Goal: Information Seeking & Learning: Learn about a topic

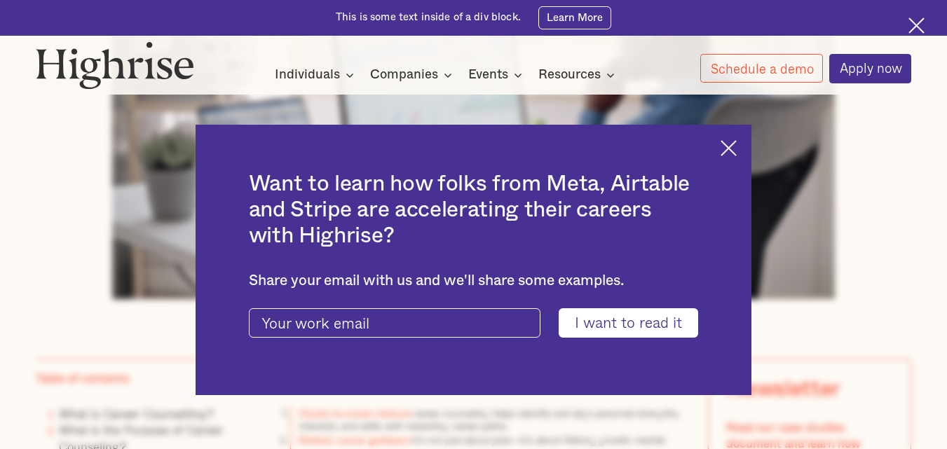
scroll to position [631, 0]
click at [730, 143] on img at bounding box center [728, 148] width 16 height 16
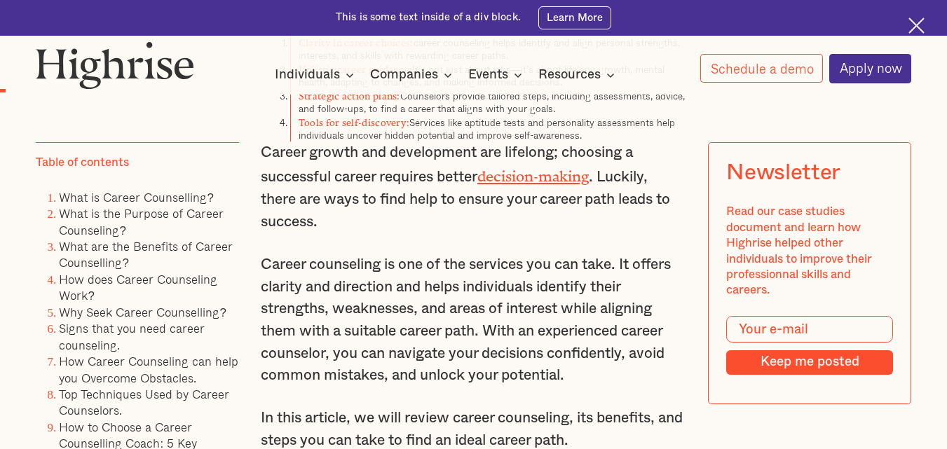
scroll to position [1051, 0]
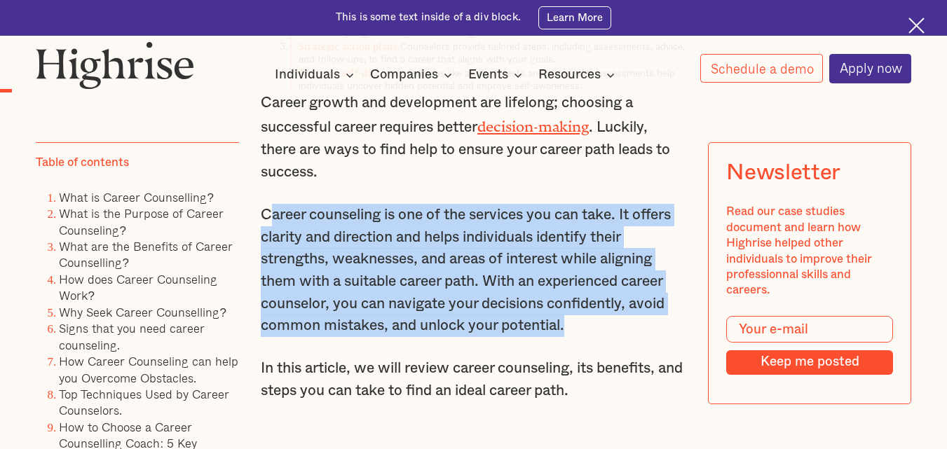
drag, startPoint x: 265, startPoint y: 217, endPoint x: 561, endPoint y: 312, distance: 311.2
click at [576, 319] on p "Career counseling is one of the services you can take. It offers clarity and di…" at bounding box center [473, 270] width 425 height 133
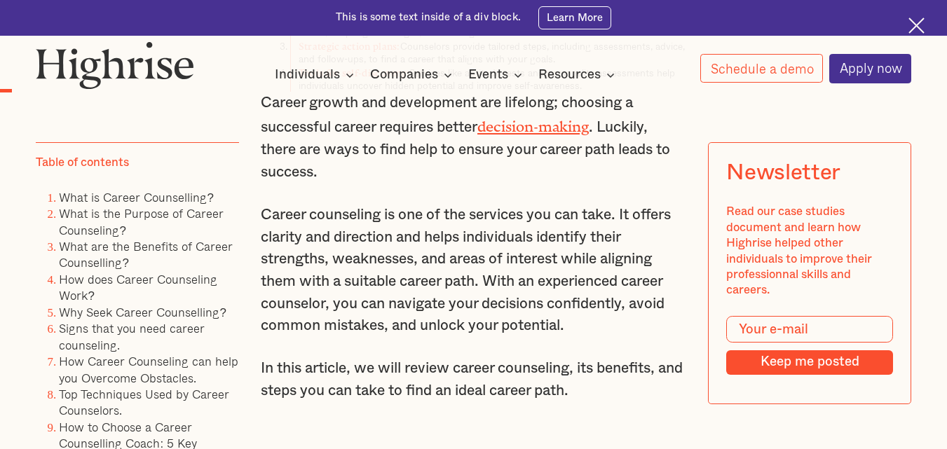
click at [261, 220] on p "Career counseling is one of the services you can take. It offers clarity and di…" at bounding box center [473, 270] width 425 height 133
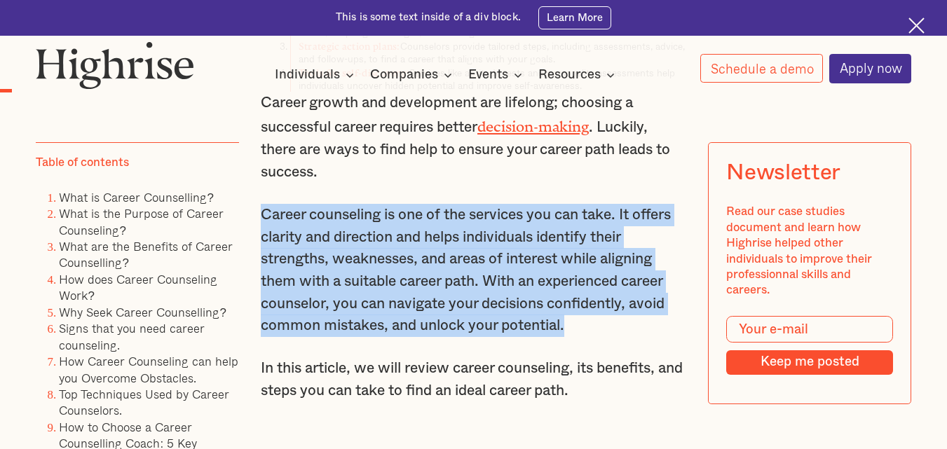
drag, startPoint x: 265, startPoint y: 217, endPoint x: 602, endPoint y: 315, distance: 351.1
click at [607, 320] on p "Career counseling is one of the services you can take. It offers clarity and di…" at bounding box center [473, 270] width 425 height 133
copy p "Career counseling is one of the services you can take. It offers clarity and di…"
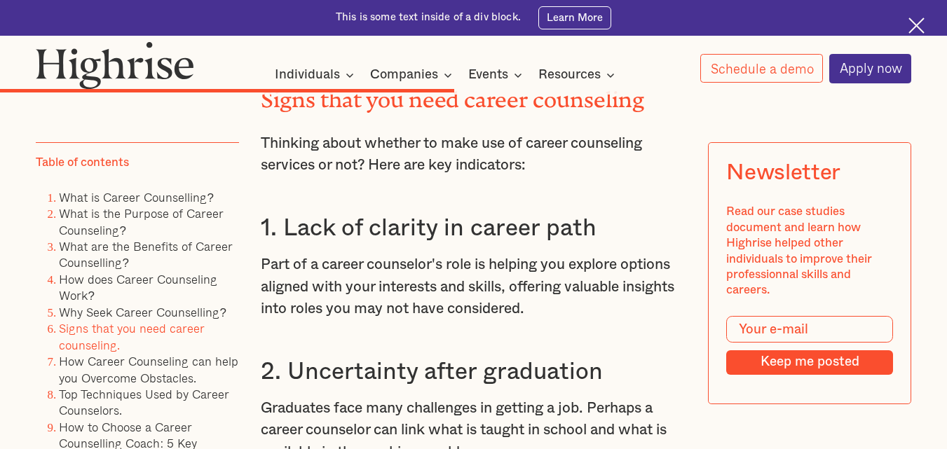
scroll to position [6167, 0]
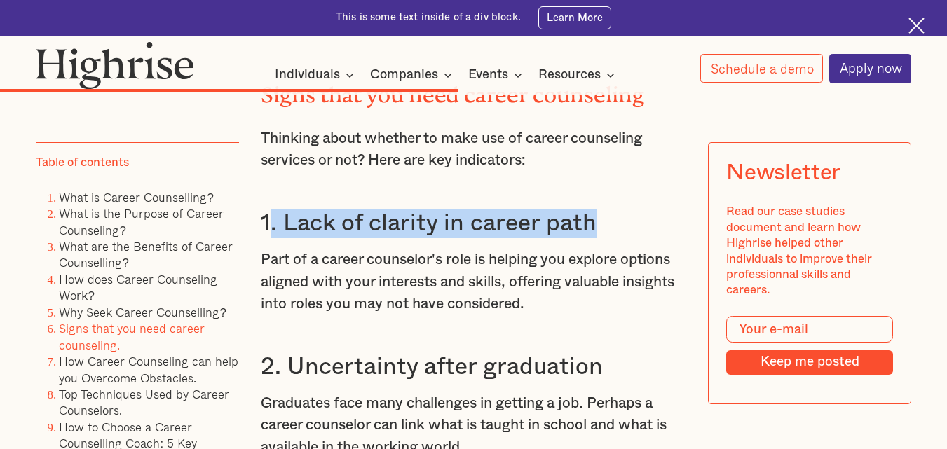
drag, startPoint x: 264, startPoint y: 226, endPoint x: 611, endPoint y: 229, distance: 346.9
click at [611, 229] on h3 "1. Lack of clarity in career path" at bounding box center [473, 223] width 425 height 29
copy h3 ". Lack of clarity in career path"
click at [265, 238] on h3 "1. Lack of clarity in career path" at bounding box center [473, 223] width 425 height 29
drag, startPoint x: 265, startPoint y: 224, endPoint x: 599, endPoint y: 205, distance: 334.8
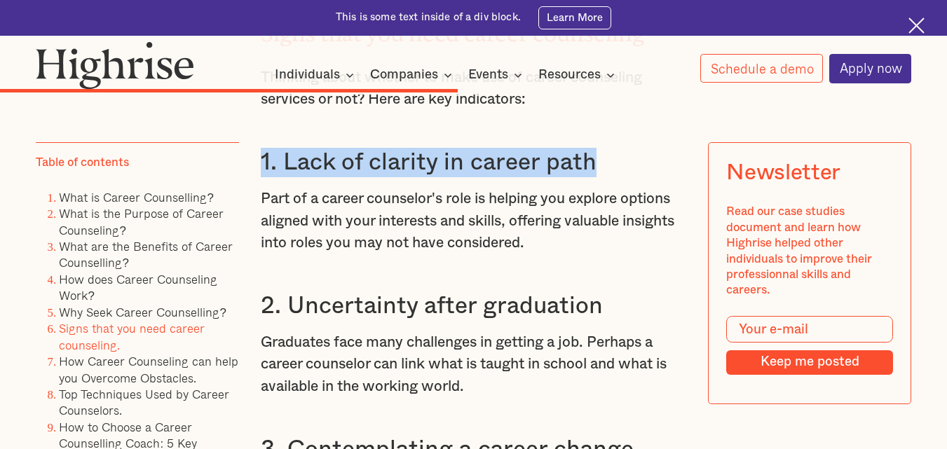
scroll to position [6378, 0]
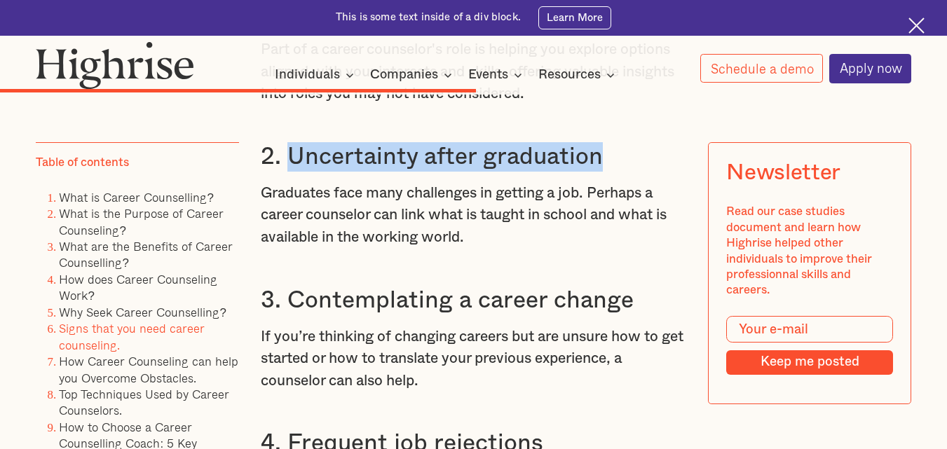
drag, startPoint x: 288, startPoint y: 160, endPoint x: 595, endPoint y: 157, distance: 307.0
click at [595, 157] on h3 "2. Uncertainty after graduation" at bounding box center [473, 156] width 425 height 29
copy h3 "Uncertainty after graduation"
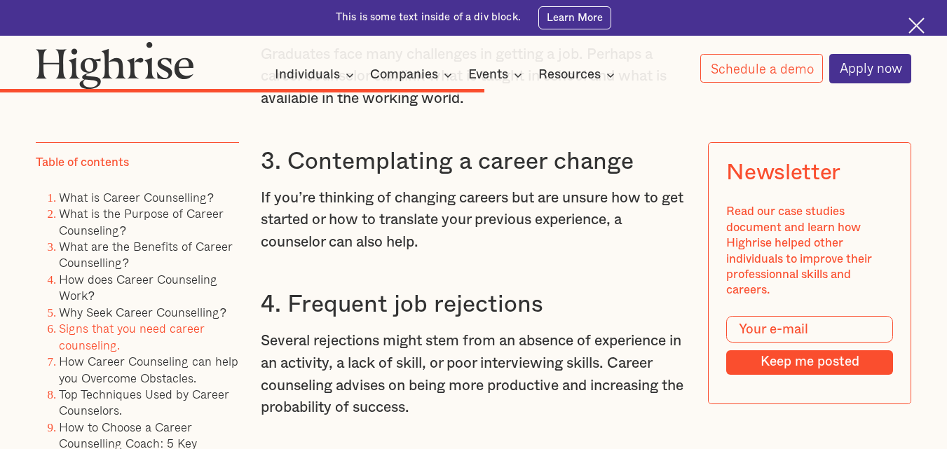
scroll to position [6448, 0]
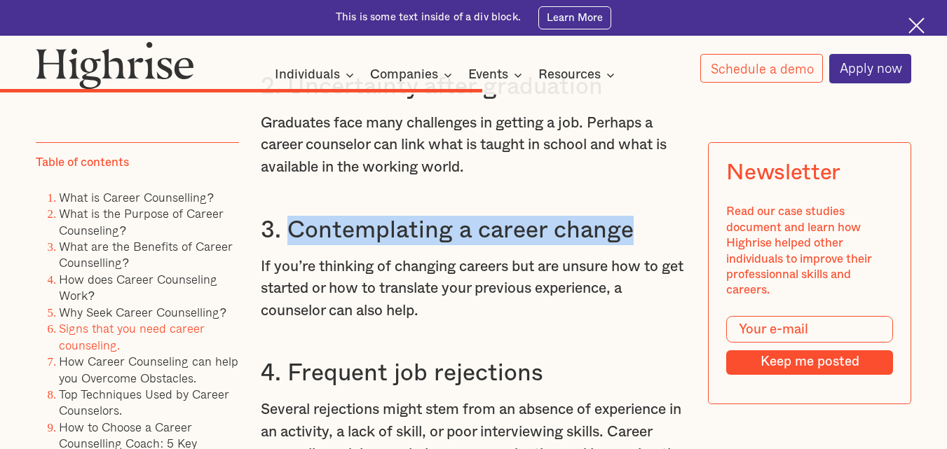
drag, startPoint x: 293, startPoint y: 234, endPoint x: 629, endPoint y: 240, distance: 335.8
click at [629, 240] on h3 "3. Contemplating a career change" at bounding box center [473, 230] width 425 height 29
copy h3 "Contemplating a career change"
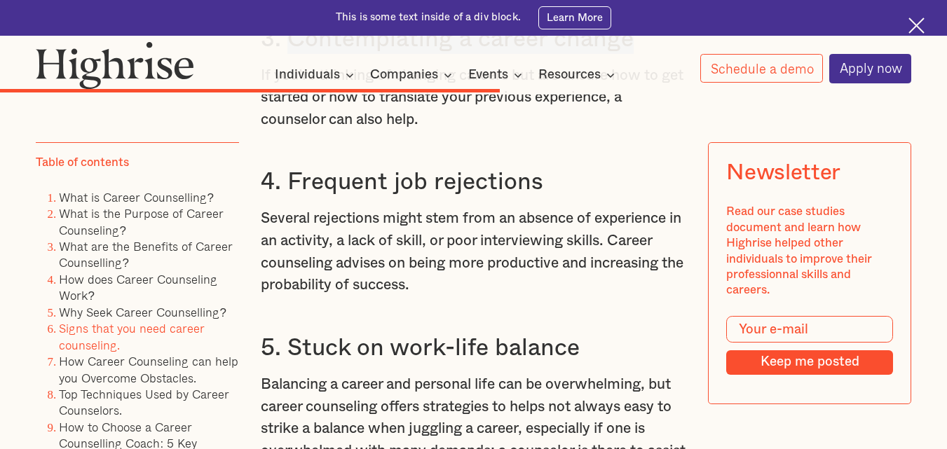
scroll to position [6658, 0]
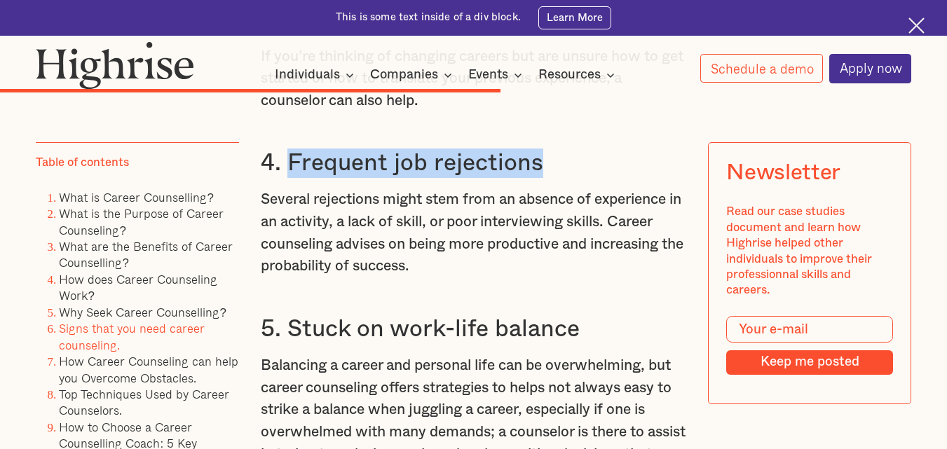
drag, startPoint x: 301, startPoint y: 172, endPoint x: 552, endPoint y: 167, distance: 250.9
click at [552, 167] on h3 "4. Frequent job rejections" at bounding box center [473, 163] width 425 height 29
copy h3 "Frequent job rejections"
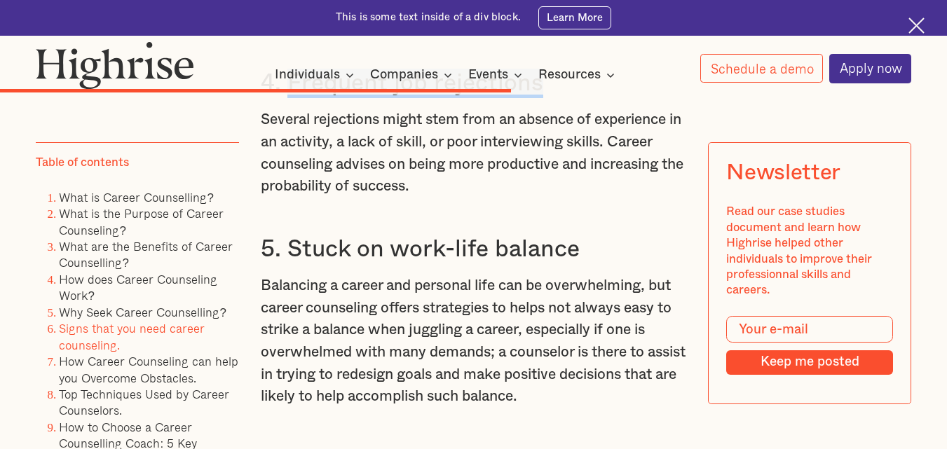
scroll to position [6798, 0]
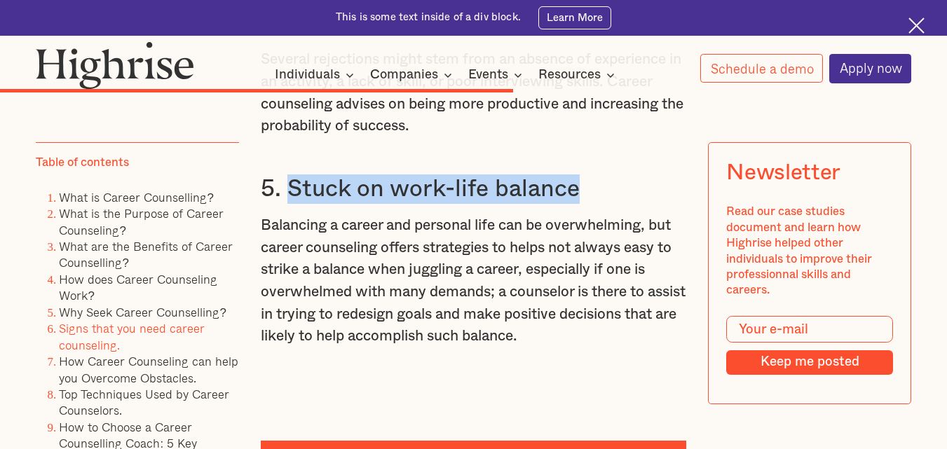
drag, startPoint x: 293, startPoint y: 198, endPoint x: 614, endPoint y: 189, distance: 321.1
click at [614, 189] on h3 "5. Stuck on work-life balance" at bounding box center [473, 189] width 425 height 29
copy h3 "Stuck on work-life balance"
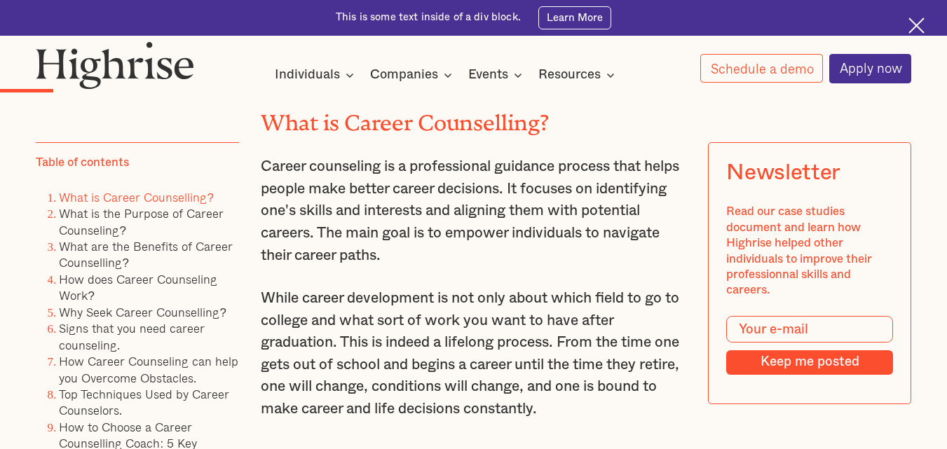
scroll to position [1472, 0]
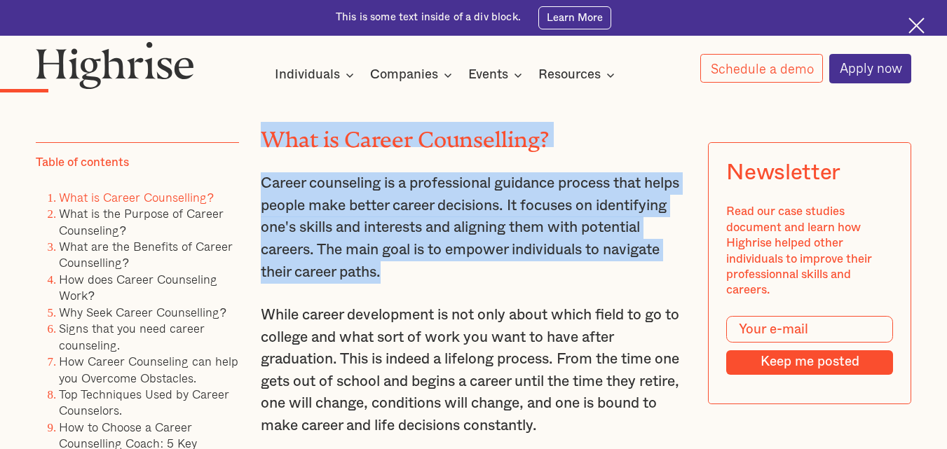
drag, startPoint x: 268, startPoint y: 146, endPoint x: 423, endPoint y: 239, distance: 180.4
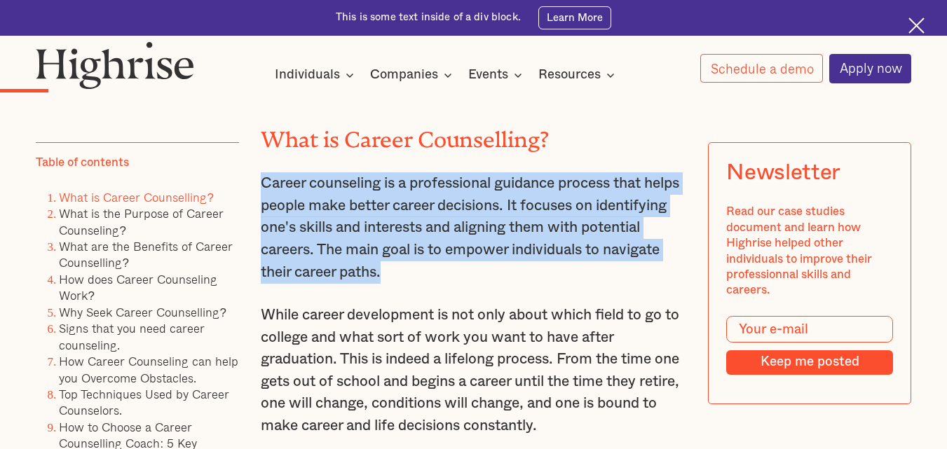
drag, startPoint x: 263, startPoint y: 186, endPoint x: 465, endPoint y: 277, distance: 221.5
click at [465, 277] on p "Career counseling is a professional guidance process that helps people make bet…" at bounding box center [473, 227] width 425 height 111
copy p "Career counseling is a professional guidance process that helps people make bet…"
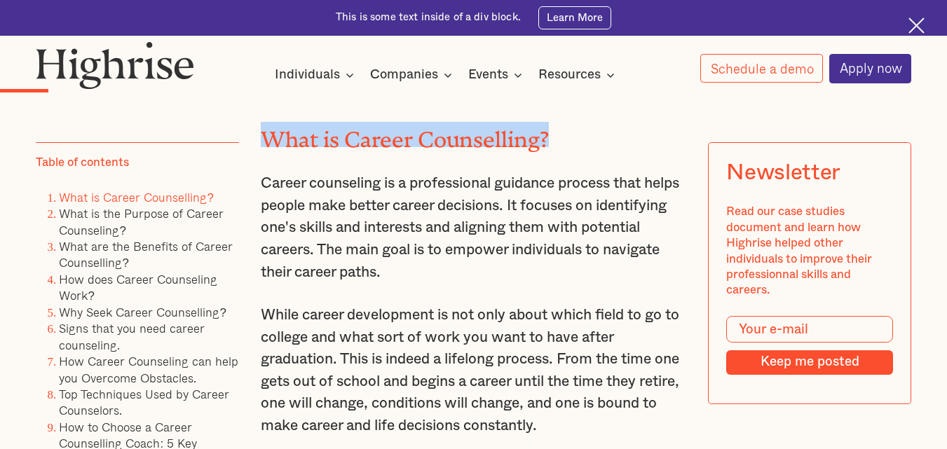
drag, startPoint x: 263, startPoint y: 128, endPoint x: 605, endPoint y: 137, distance: 342.1
click at [605, 137] on h2 "What is Career Counselling?" at bounding box center [473, 134] width 425 height 25
copy h2 "What is Career Counselling?"
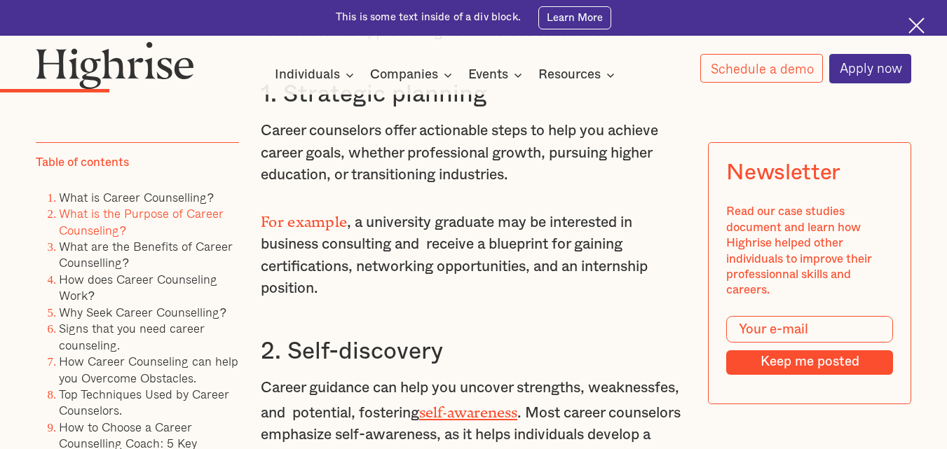
scroll to position [2523, 0]
